Goal: Transaction & Acquisition: Purchase product/service

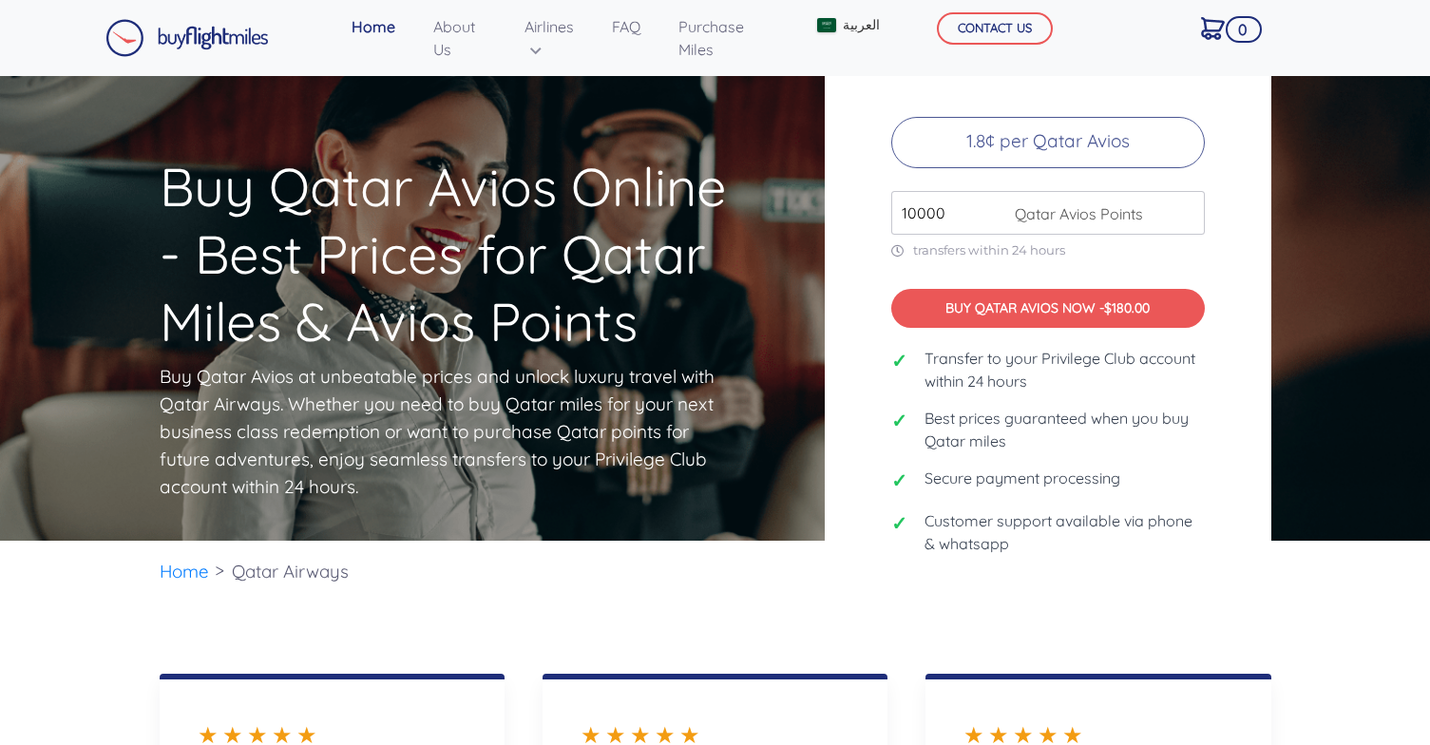
click at [952, 198] on input "10000" at bounding box center [1047, 213] width 313 height 44
drag, startPoint x: 957, startPoint y: 210, endPoint x: 852, endPoint y: 209, distance: 104.5
click at [852, 209] on div "Buy Qatar Avios at Best Prices 1.8¢ per Qatar Avios 10000 Qatar Avios Points tr…" at bounding box center [1048, 308] width 446 height 618
drag, startPoint x: 952, startPoint y: 212, endPoint x: 651, endPoint y: 160, distance: 305.6
click at [669, 157] on div "Buy Qatar Avios Online - Best Prices for Qatar Miles & Avios Points Buy Qatar A…" at bounding box center [715, 308] width 1140 height 618
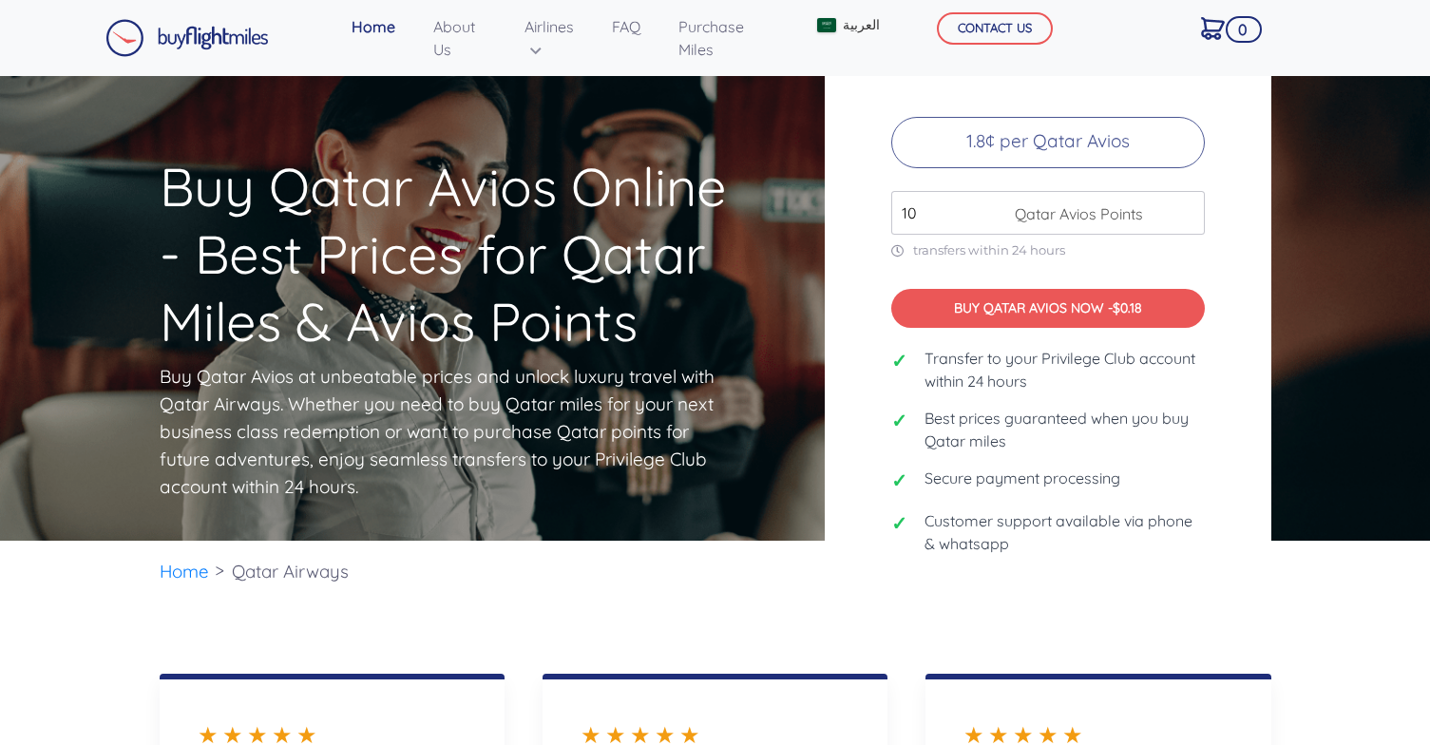
type input "1"
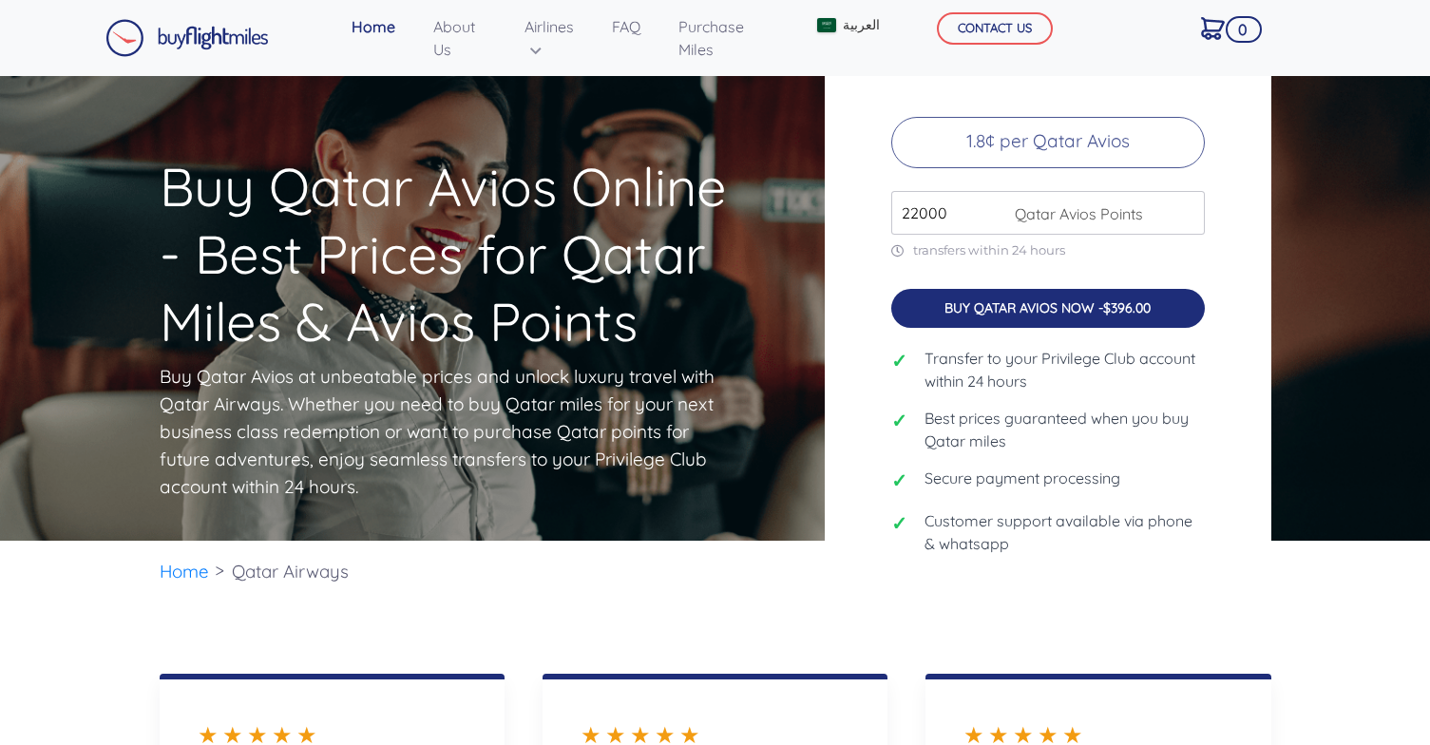
type input "22000"
click at [975, 306] on button "BUY QATAR AVIOS NOW - $396.00" at bounding box center [1047, 308] width 313 height 39
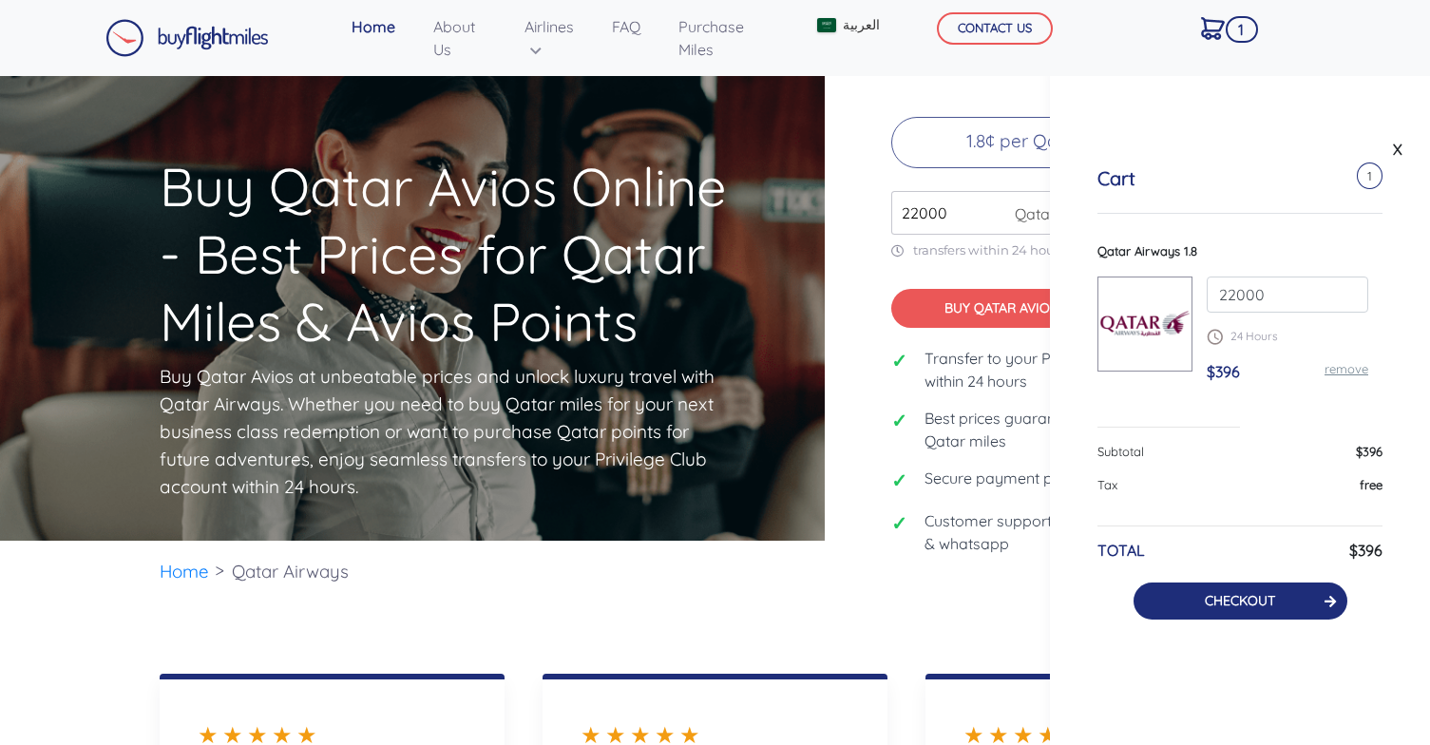
click at [1276, 596] on button "CHECKOUT" at bounding box center [1240, 600] width 214 height 37
click at [1329, 592] on button "CHECKOUT" at bounding box center [1240, 600] width 214 height 37
click at [1319, 602] on button "CHECKOUT" at bounding box center [1240, 600] width 214 height 37
click at [1319, 598] on button "CHECKOUT" at bounding box center [1240, 600] width 214 height 37
click at [1317, 598] on button "CHECKOUT" at bounding box center [1240, 600] width 214 height 37
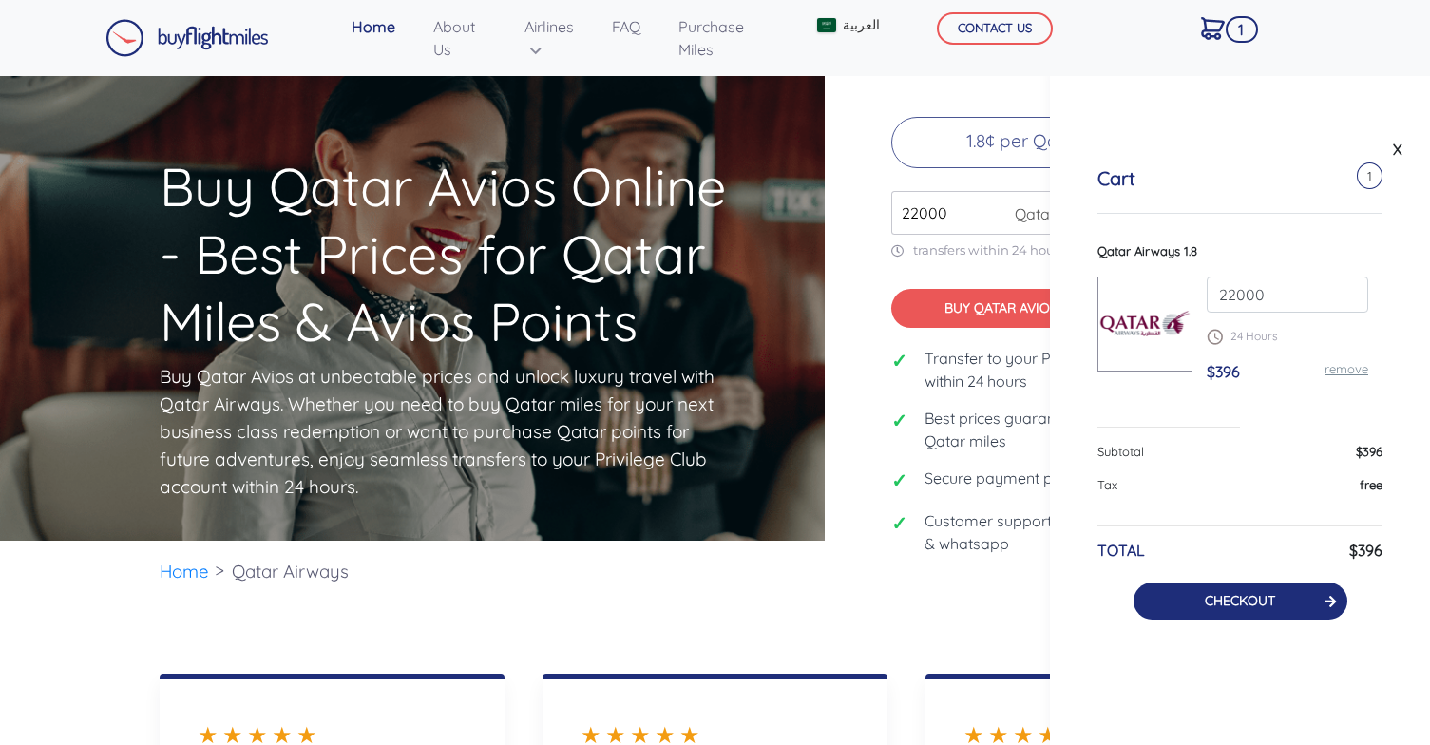
click at [1317, 598] on button "CHECKOUT" at bounding box center [1240, 600] width 214 height 37
click at [1187, 616] on button "CHECKOUT" at bounding box center [1240, 600] width 214 height 37
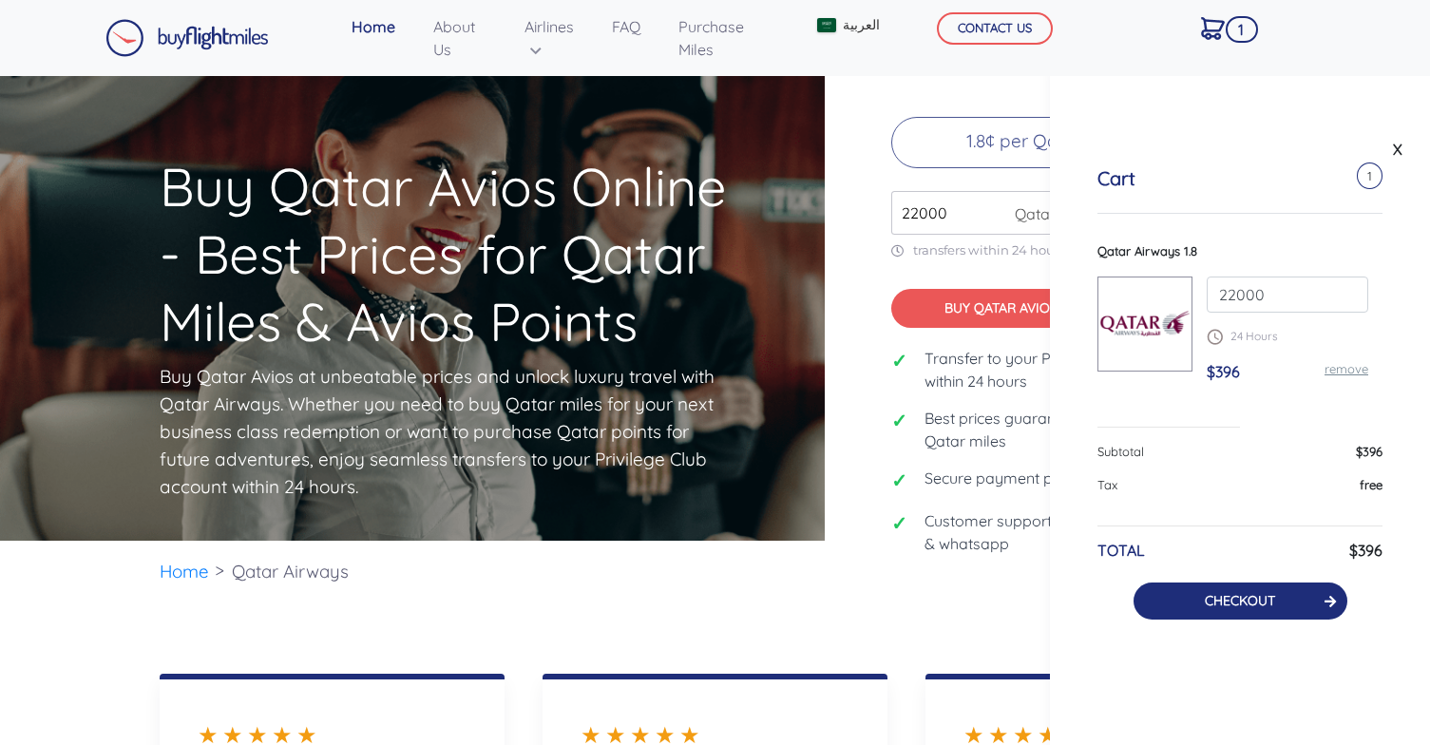
click at [1219, 605] on link "CHECKOUT" at bounding box center [1240, 600] width 70 height 17
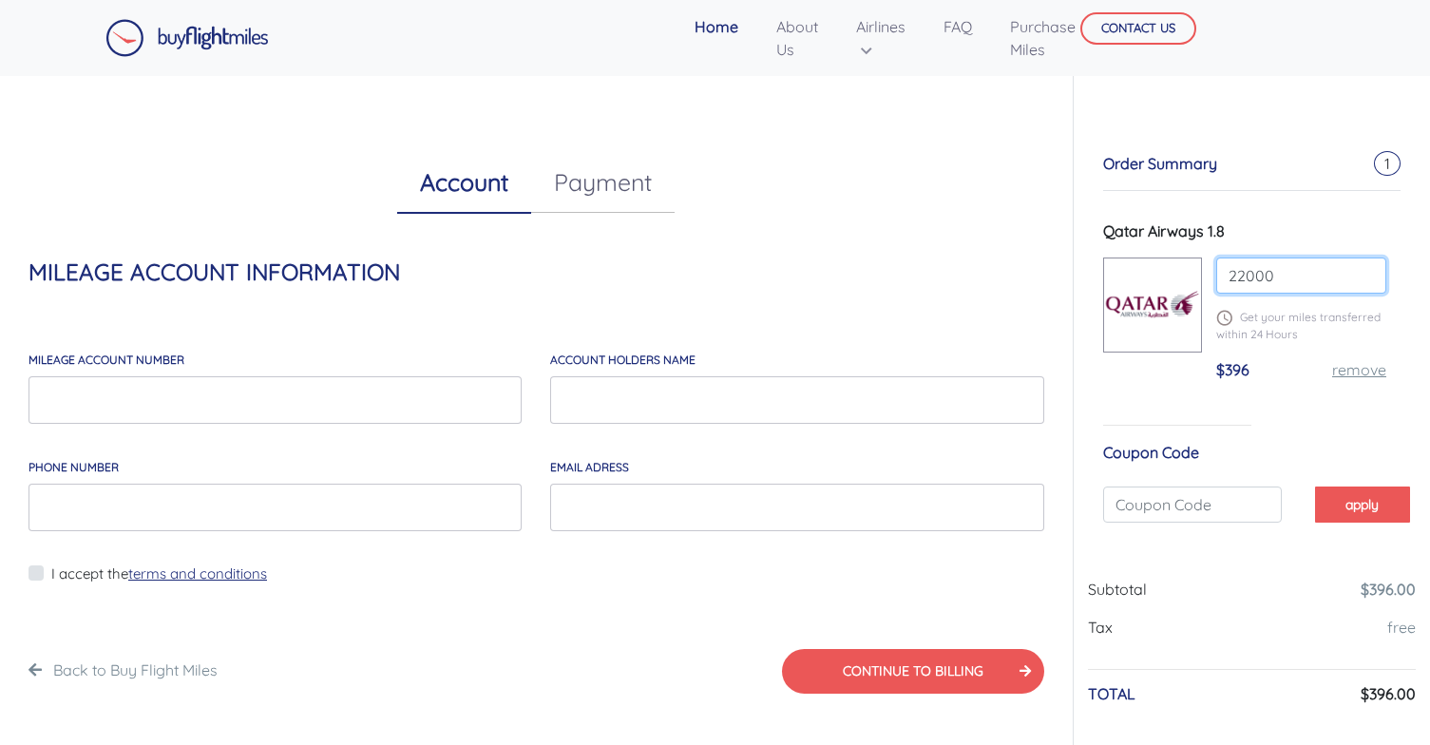
drag, startPoint x: 1295, startPoint y: 286, endPoint x: 1200, endPoint y: 281, distance: 95.1
click at [1289, 285] on input "22000" at bounding box center [1301, 275] width 170 height 36
click at [1292, 361] on div "$396 remove" at bounding box center [1301, 377] width 170 height 38
click at [1314, 287] on input "100000" at bounding box center [1301, 275] width 170 height 36
click at [1300, 345] on div "1000000 Get your miles transferred within 24 Hours $1800 remove" at bounding box center [1301, 326] width 199 height 139
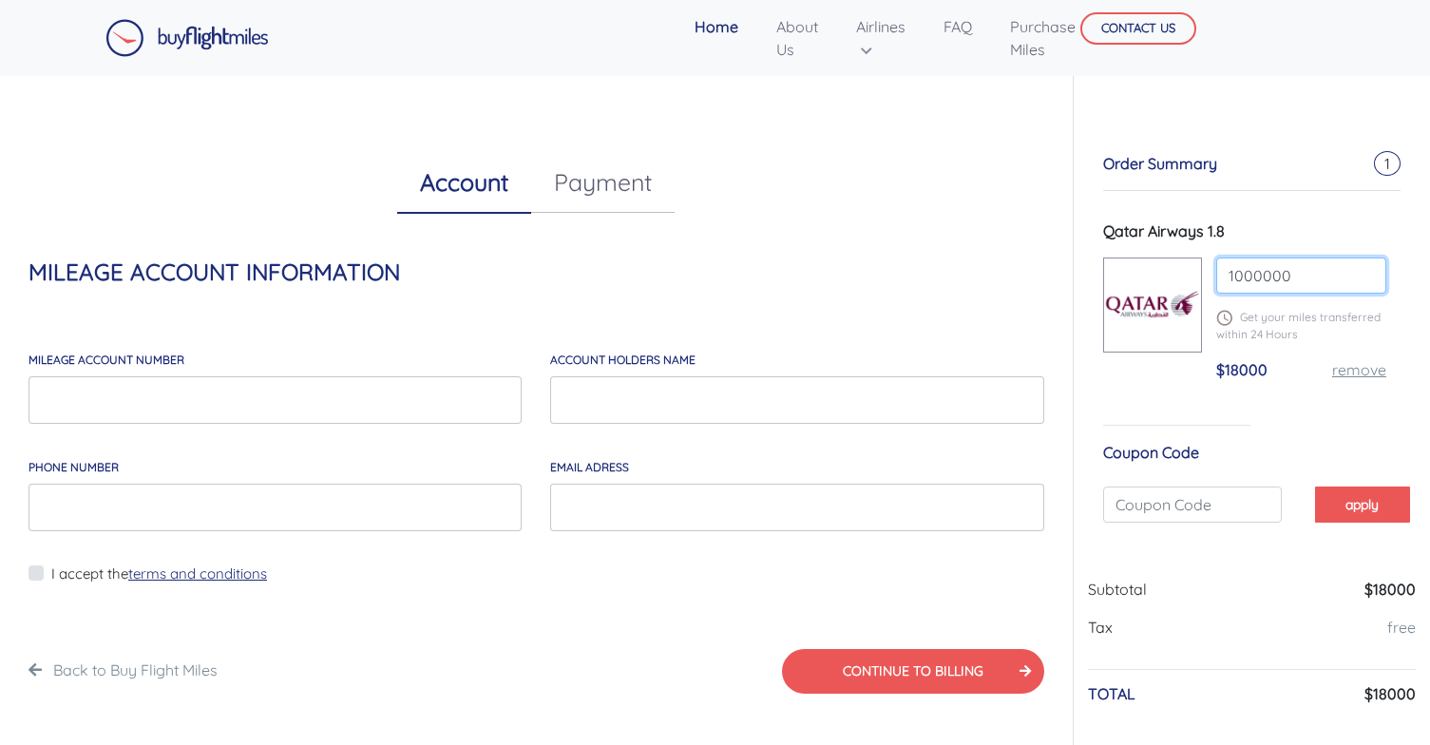
click at [1294, 281] on input "1000000" at bounding box center [1301, 275] width 170 height 36
click at [1274, 384] on div "$18000 remove" at bounding box center [1301, 377] width 170 height 38
click at [1325, 277] on input "10000000" at bounding box center [1301, 275] width 170 height 36
type input "100000000"
click at [1301, 336] on p "Get your miles transferred within 24 Hours" at bounding box center [1301, 326] width 170 height 34
